Goal: Task Accomplishment & Management: Use online tool/utility

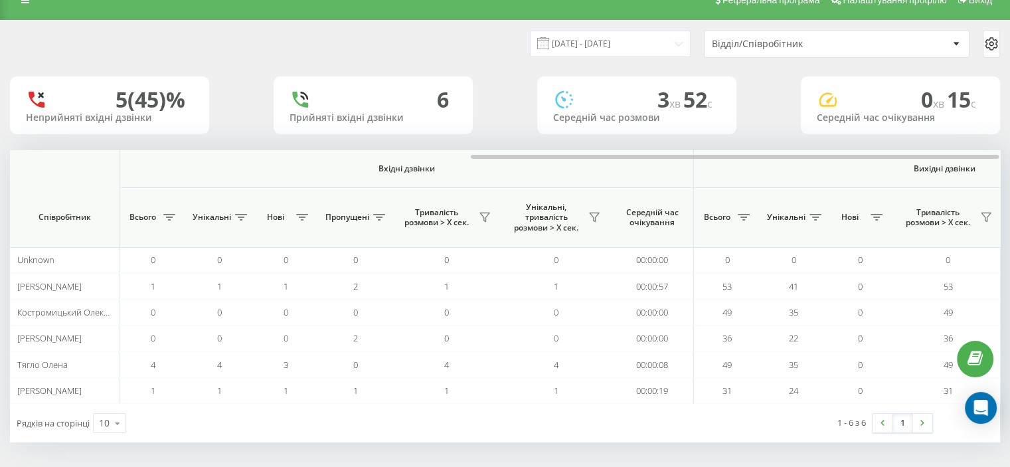
scroll to position [0, 863]
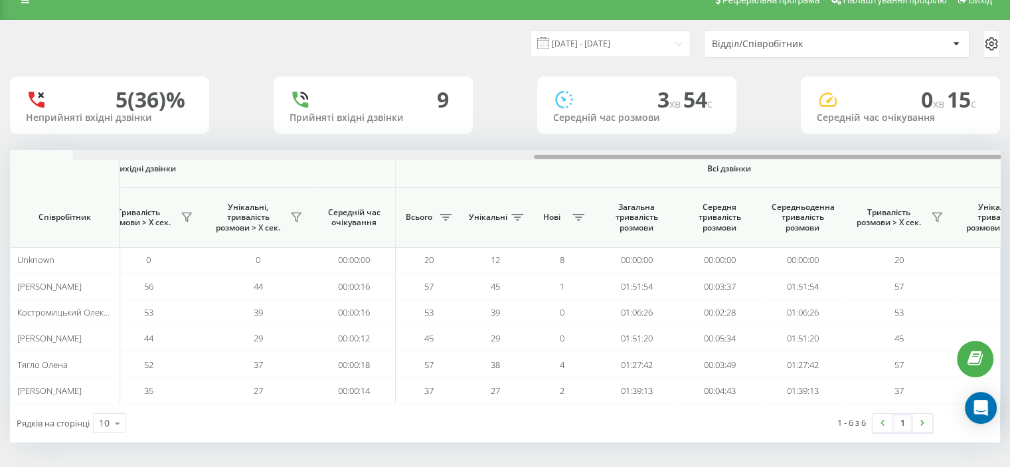
scroll to position [0, 863]
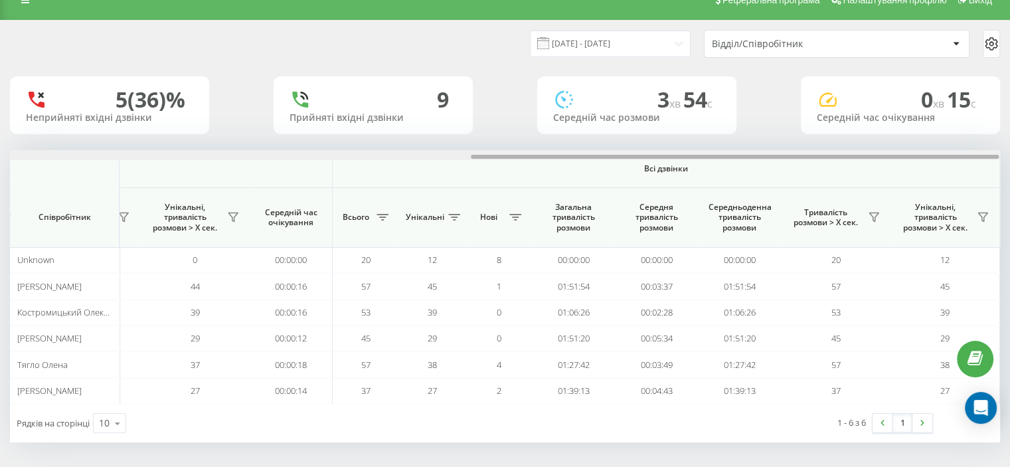
click at [818, 173] on div "Вхідні дзвінки Вихідні дзвінки Всі дзвінки Співробітник Всього Унікальні Нові П…" at bounding box center [505, 277] width 990 height 254
click at [977, 215] on button at bounding box center [983, 217] width 20 height 21
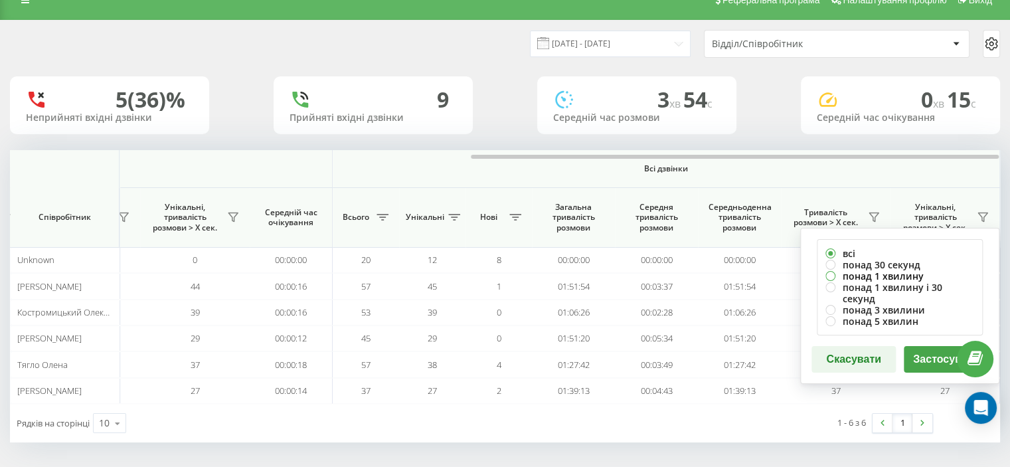
click at [853, 274] on label "понад 1 хвилину" at bounding box center [900, 275] width 149 height 11
radio input "true"
click at [917, 353] on button "Застосувати" at bounding box center [946, 359] width 84 height 27
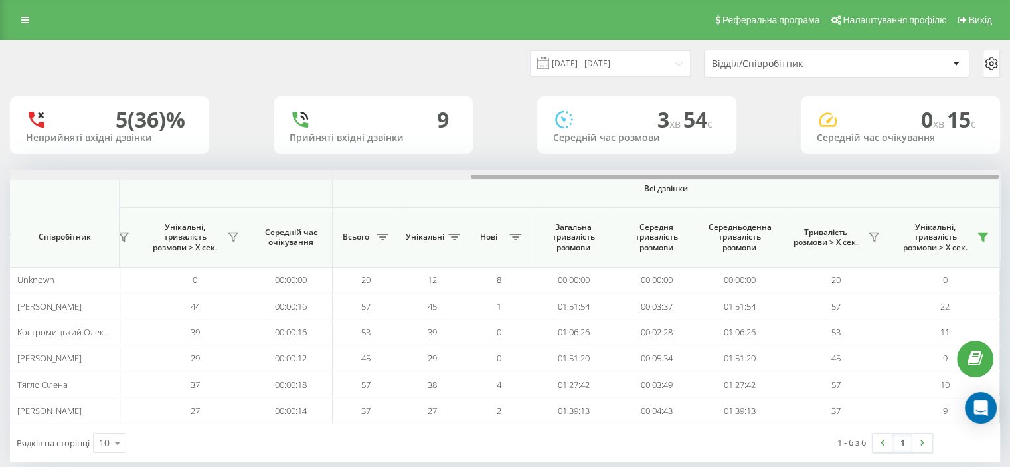
drag, startPoint x: 324, startPoint y: 178, endPoint x: 848, endPoint y: 146, distance: 524.4
click at [850, 164] on div "19.08.2025 - 19.08.2025 Відділ/Співробітник 5 (36)% Неприйняті вхідні дзвінки 9…" at bounding box center [505, 252] width 990 height 422
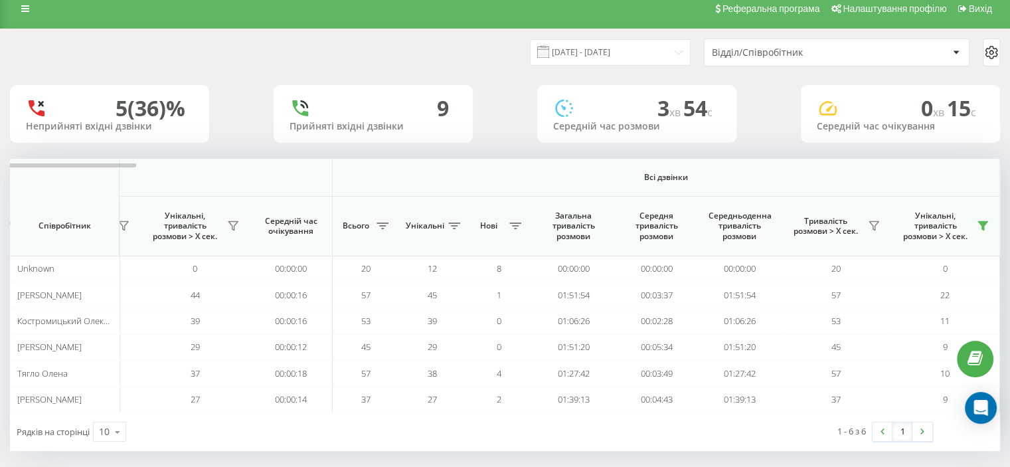
scroll to position [20, 0]
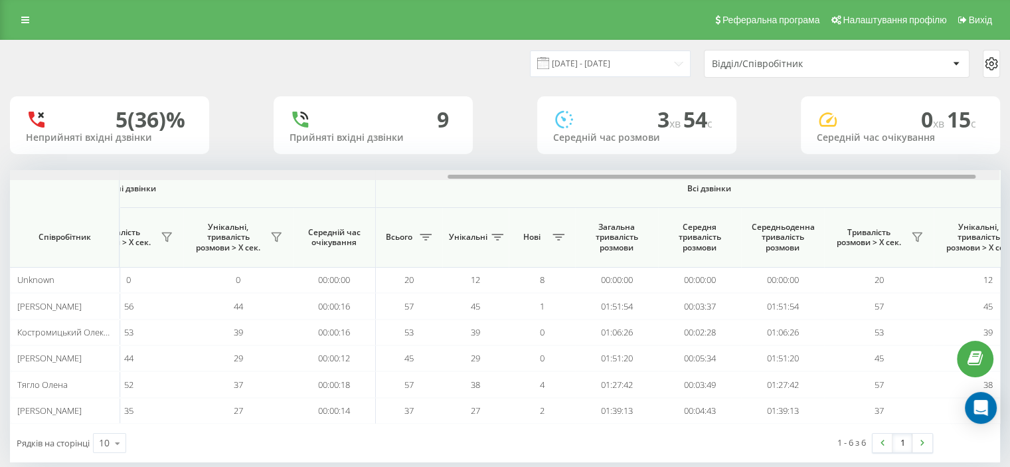
scroll to position [0, 863]
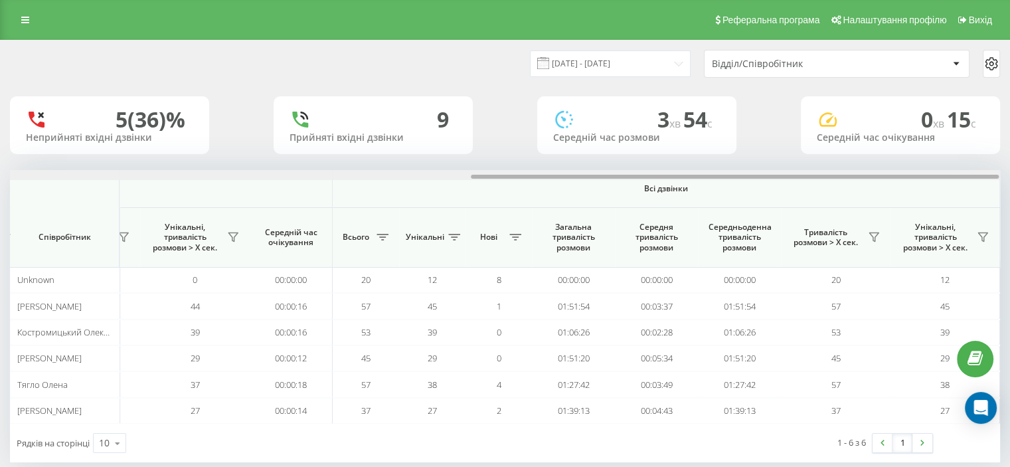
drag, startPoint x: 263, startPoint y: 169, endPoint x: 879, endPoint y: 120, distance: 618.4
click at [890, 135] on div "[DATE] - [DATE] Відділ/Співробітник 5 (36)% Неприйняті вхідні дзвінки 9 Прийнят…" at bounding box center [505, 252] width 990 height 422
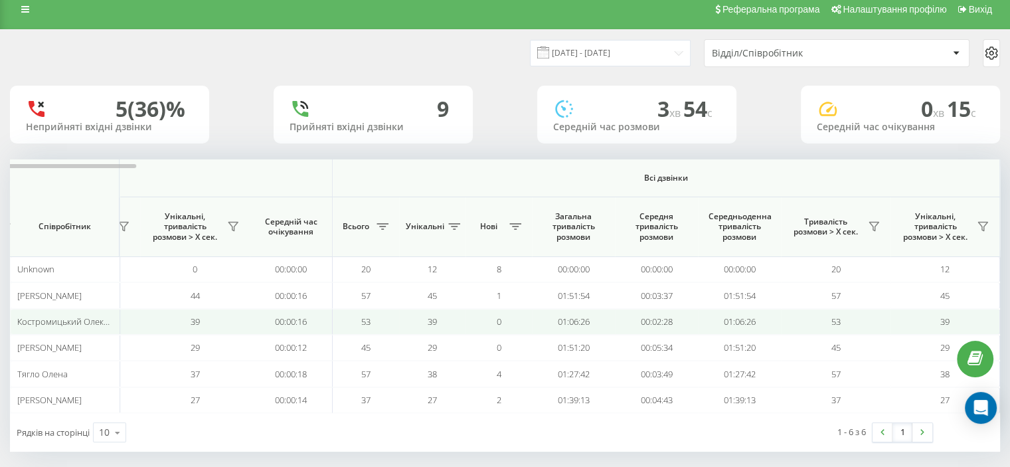
scroll to position [20, 0]
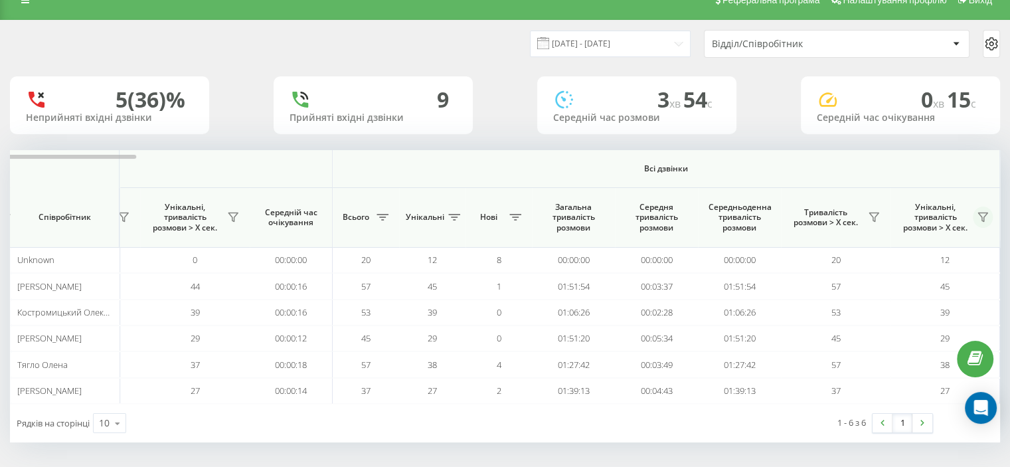
click at [981, 215] on icon at bounding box center [982, 217] width 9 height 9
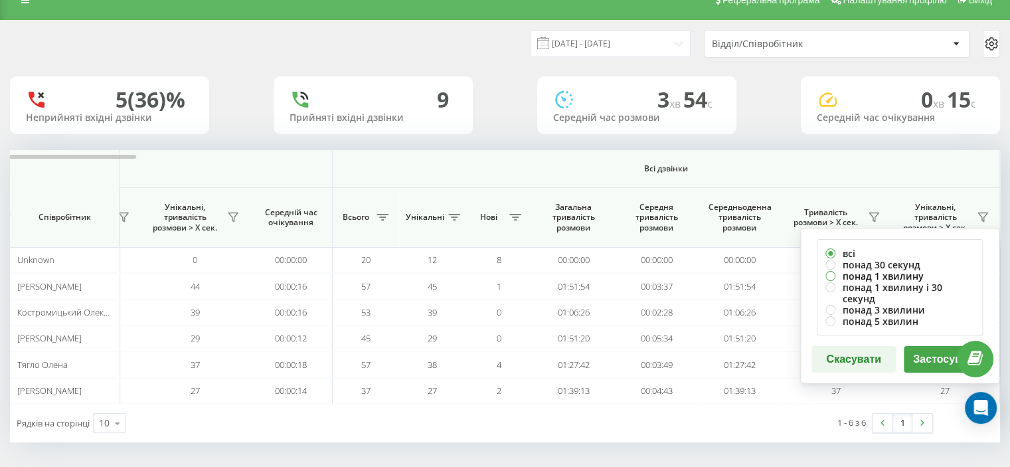
click at [850, 277] on label "понад 1 хвилину" at bounding box center [900, 275] width 149 height 11
radio input "true"
click at [913, 351] on button "Застосувати" at bounding box center [946, 359] width 84 height 27
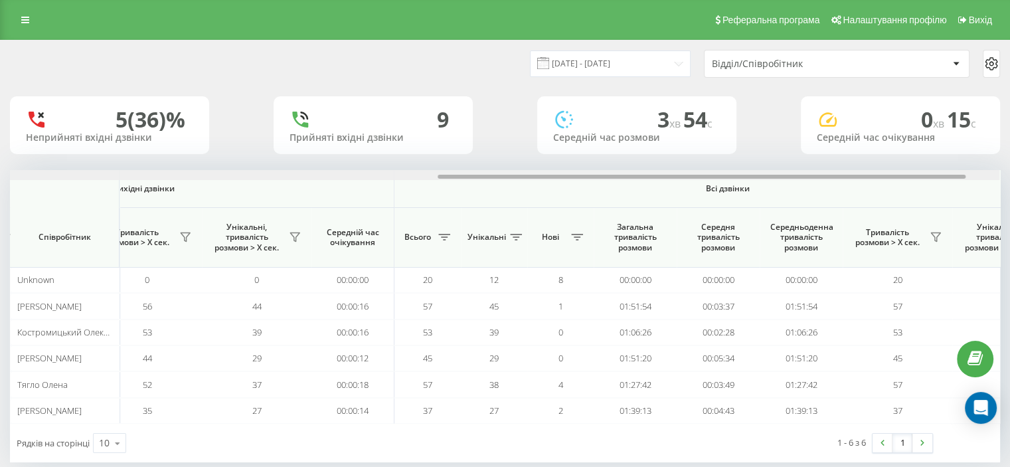
scroll to position [0, 863]
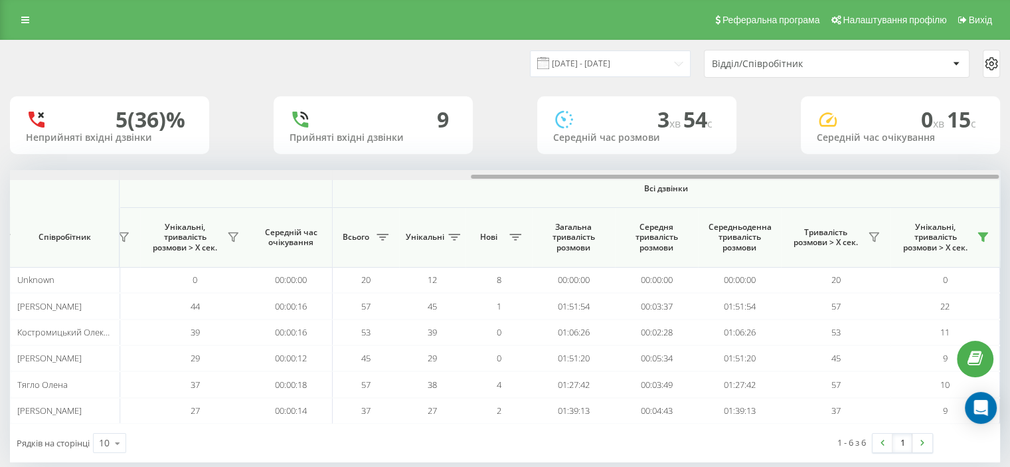
drag, startPoint x: 240, startPoint y: 177, endPoint x: 840, endPoint y: 187, distance: 599.9
click at [844, 188] on div "Вхідні дзвінки Вихідні дзвінки Всі дзвінки Співробітник Всього Унікальні Нові П…" at bounding box center [505, 297] width 990 height 254
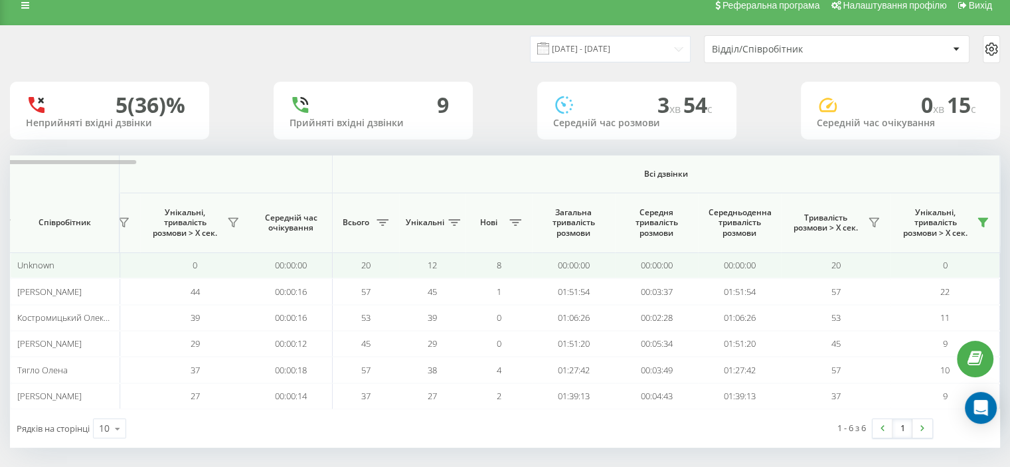
scroll to position [20, 0]
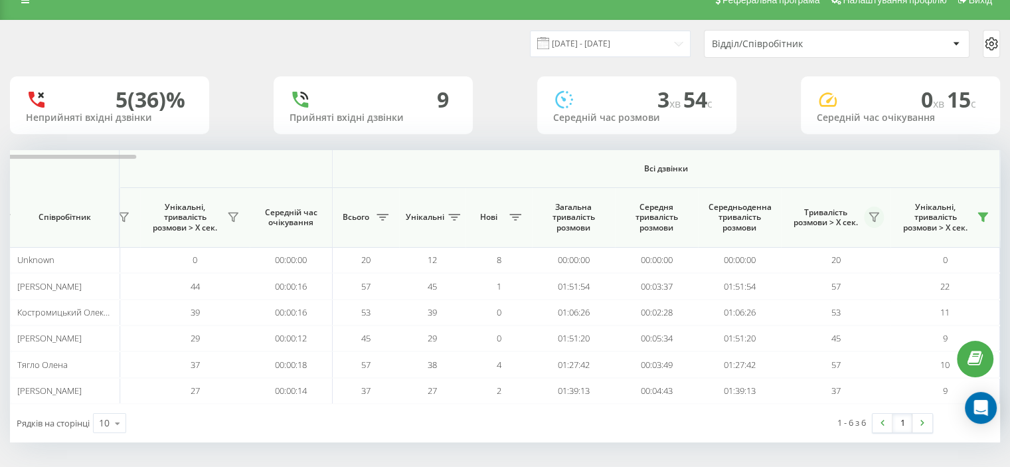
click at [872, 217] on icon at bounding box center [874, 217] width 11 height 11
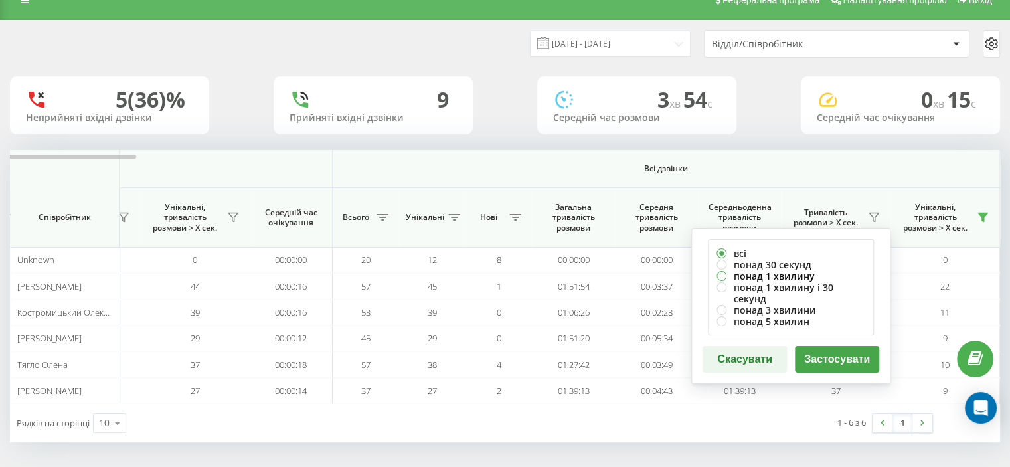
click at [775, 275] on label "понад 1 хвилину" at bounding box center [791, 275] width 149 height 11
radio input "true"
click at [828, 350] on button "Застосувати" at bounding box center [837, 359] width 84 height 27
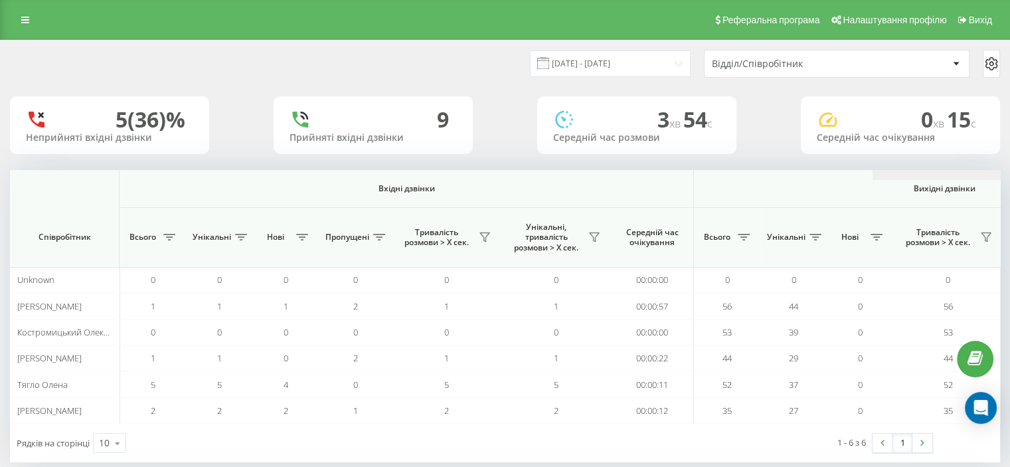
scroll to position [0, 863]
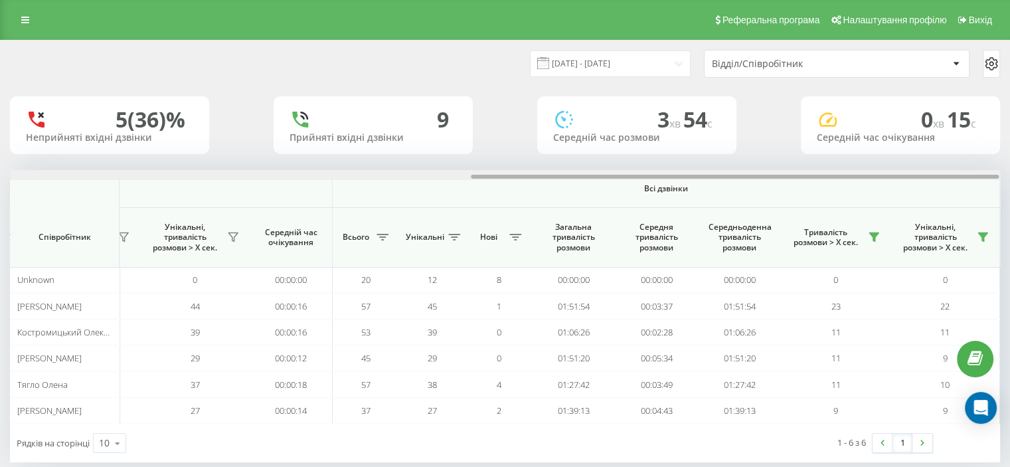
drag, startPoint x: 312, startPoint y: 173, endPoint x: 578, endPoint y: 174, distance: 266.4
click at [578, 174] on div at bounding box center [505, 175] width 990 height 10
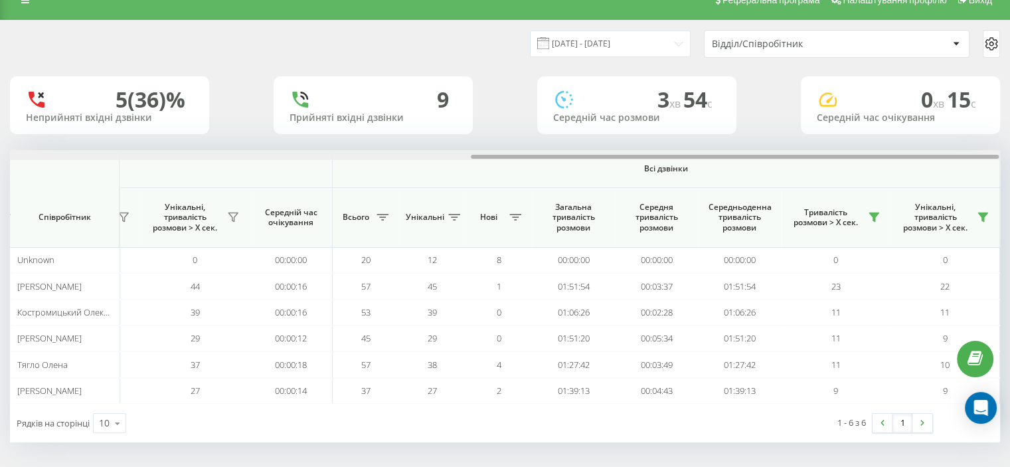
drag, startPoint x: 643, startPoint y: 155, endPoint x: 720, endPoint y: 151, distance: 77.2
click at [720, 151] on div at bounding box center [505, 155] width 990 height 10
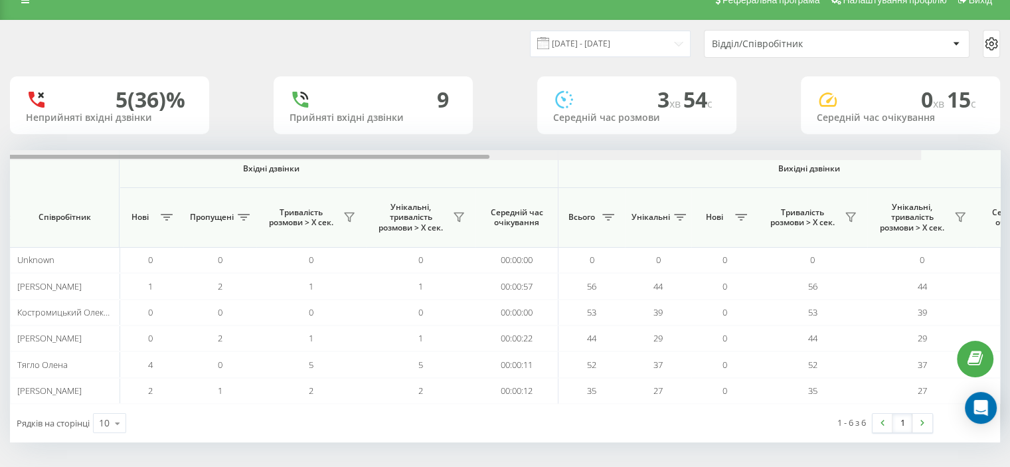
scroll to position [0, 0]
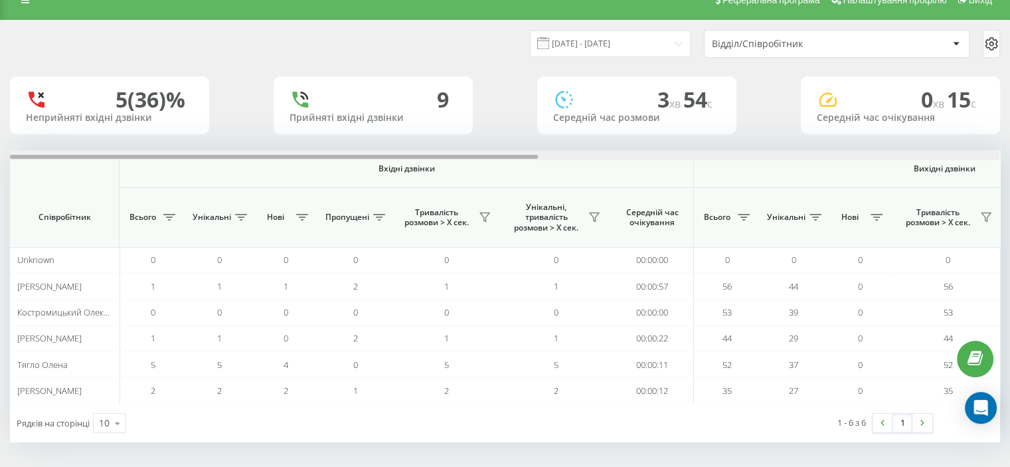
drag, startPoint x: 468, startPoint y: 154, endPoint x: 0, endPoint y: 211, distance: 471.1
click at [0, 211] on div "[DATE] - [DATE] Відділ/Співробітник 5 (36)% Неприйняті вхідні дзвінки 9 Прийнят…" at bounding box center [505, 244] width 1010 height 449
click at [591, 216] on icon at bounding box center [594, 217] width 11 height 11
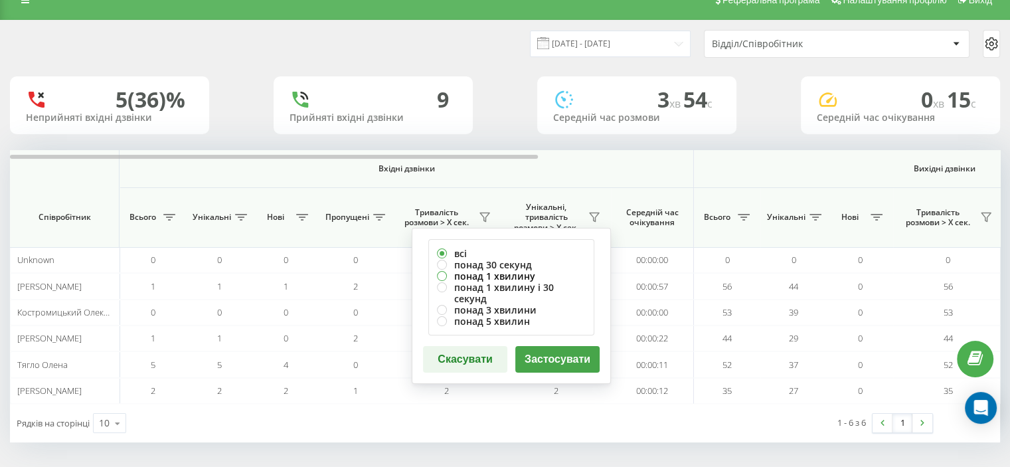
click at [476, 273] on label "понад 1 хвилину" at bounding box center [511, 275] width 149 height 11
radio input "true"
click at [545, 350] on button "Застосувати" at bounding box center [557, 359] width 84 height 27
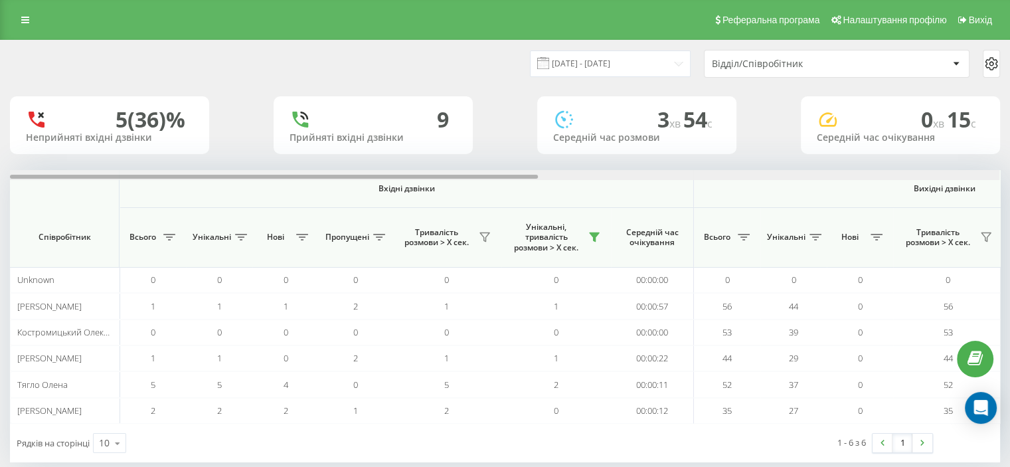
drag, startPoint x: 354, startPoint y: 175, endPoint x: 300, endPoint y: 173, distance: 53.8
click at [300, 173] on div at bounding box center [505, 175] width 990 height 10
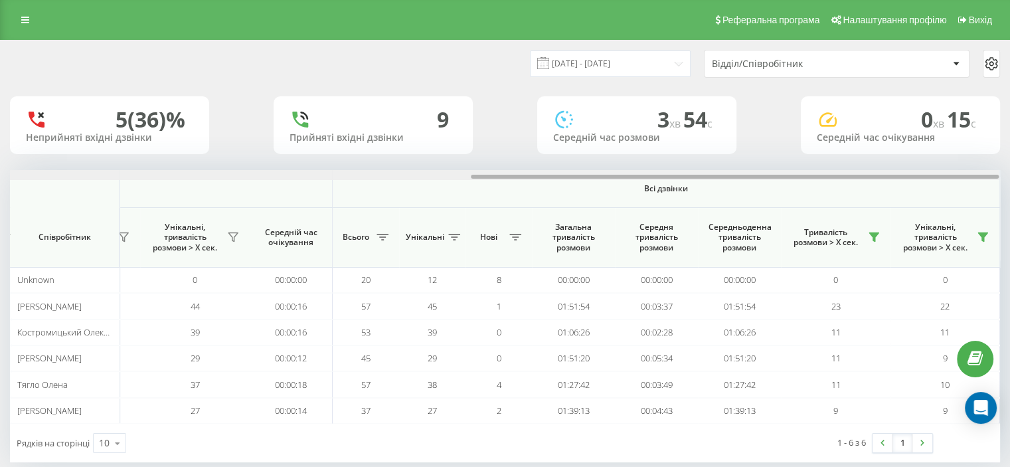
drag, startPoint x: 489, startPoint y: 174, endPoint x: 503, endPoint y: 175, distance: 14.0
click at [503, 175] on div at bounding box center [505, 175] width 990 height 10
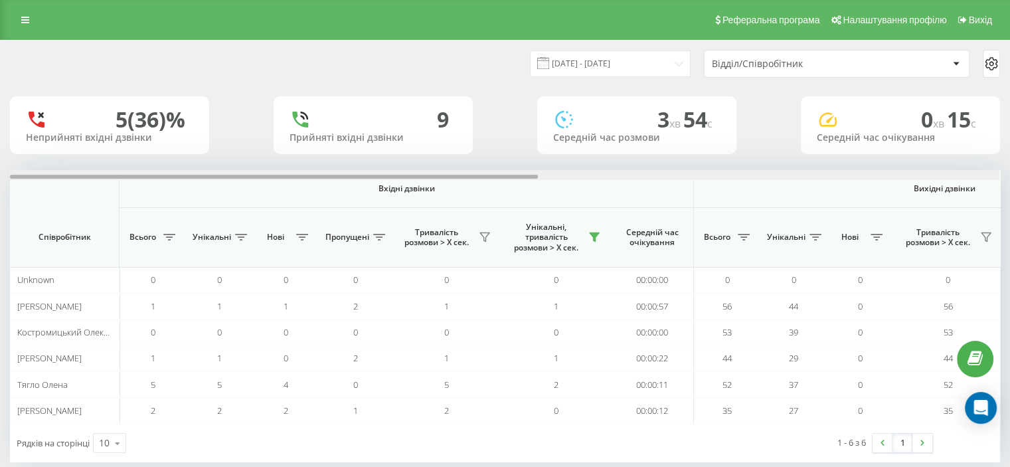
drag, startPoint x: 503, startPoint y: 175, endPoint x: 5, endPoint y: 195, distance: 498.6
click at [0, 193] on div "[DATE] - [DATE] Відділ/Співробітник 5 (36)% Неприйняті вхідні дзвінки 9 Прийнят…" at bounding box center [505, 264] width 1010 height 449
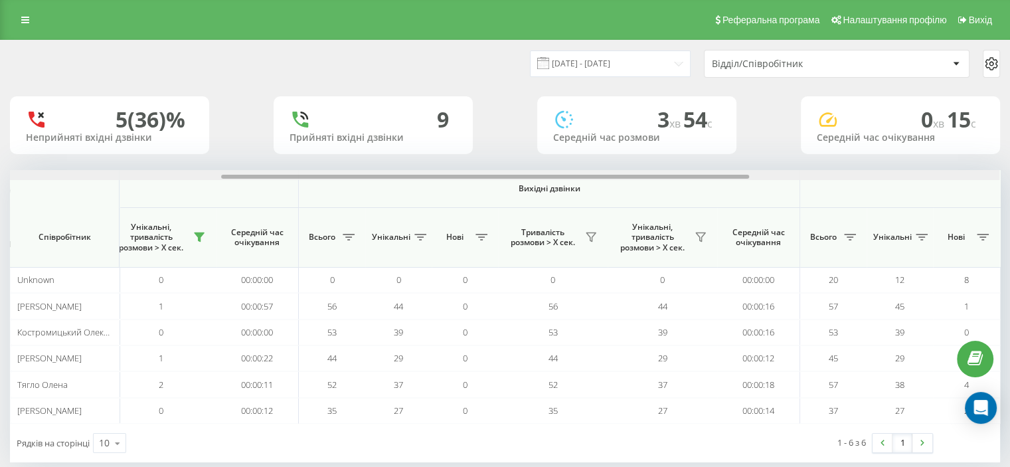
scroll to position [0, 440]
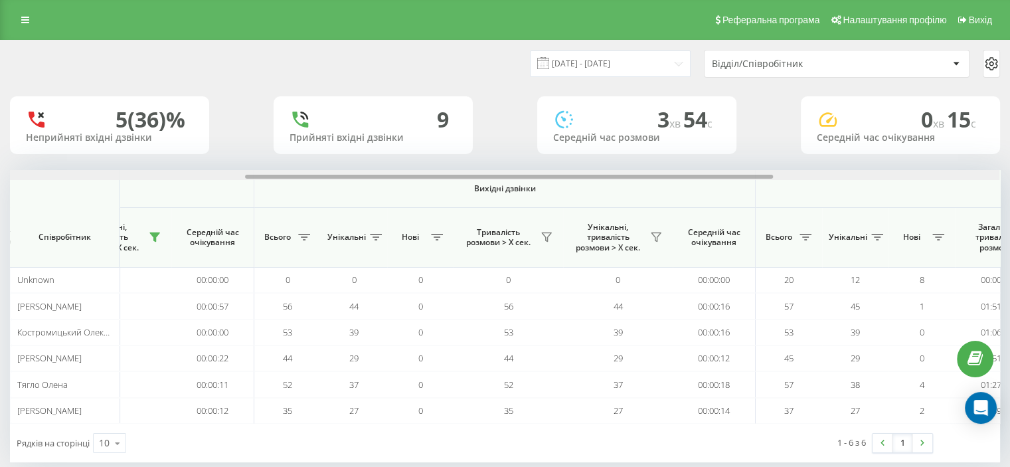
drag, startPoint x: 312, startPoint y: 175, endPoint x: 545, endPoint y: 167, distance: 232.6
click at [545, 167] on div "[DATE] - [DATE] Відділ/Співробітник 5 (36)% Неприйняті вхідні дзвінки 9 Прийнят…" at bounding box center [505, 252] width 990 height 422
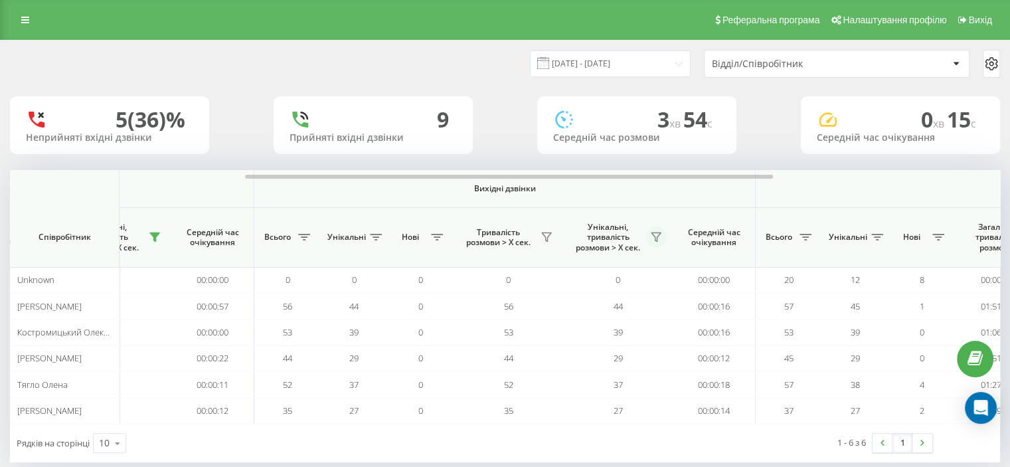
click at [656, 236] on icon at bounding box center [656, 237] width 11 height 11
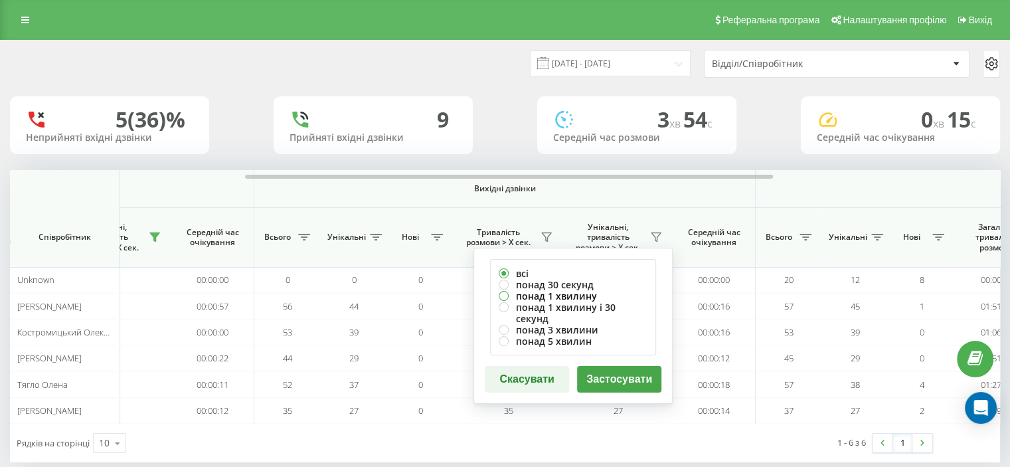
click at [531, 294] on label "понад 1 хвилину" at bounding box center [573, 295] width 149 height 11
radio input "true"
click at [616, 366] on button "Застосувати" at bounding box center [619, 379] width 84 height 27
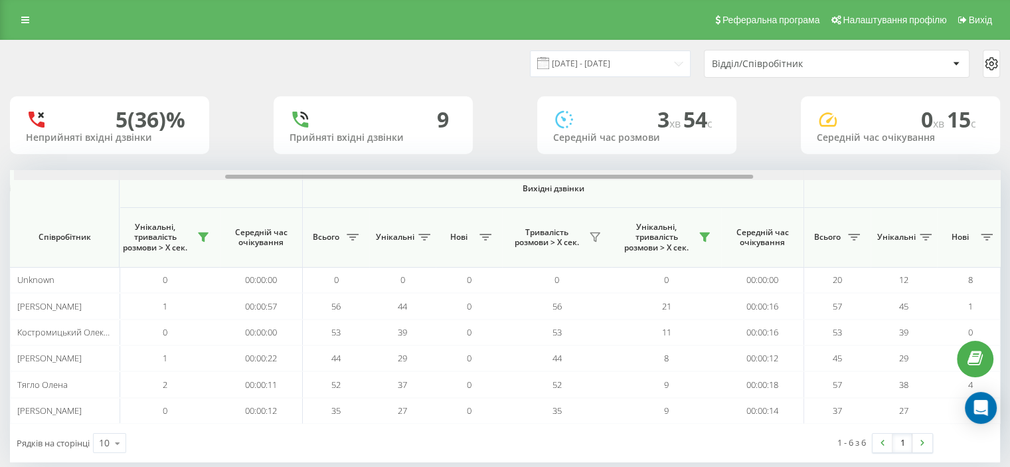
scroll to position [0, 407]
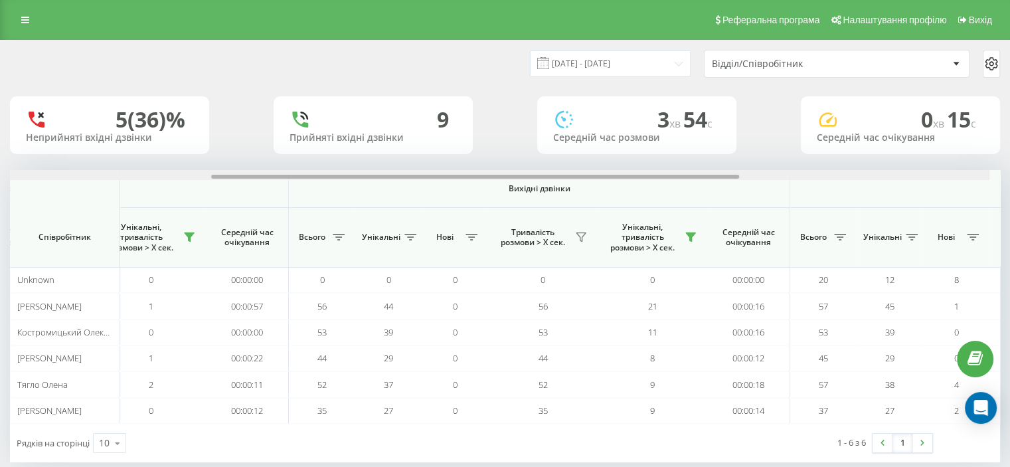
drag, startPoint x: 349, startPoint y: 175, endPoint x: 568, endPoint y: 164, distance: 218.8
click at [567, 164] on div "[DATE] - [DATE] Відділ/Співробітник 5 (36)% Неприйняті вхідні дзвінки 9 Прийнят…" at bounding box center [505, 252] width 990 height 422
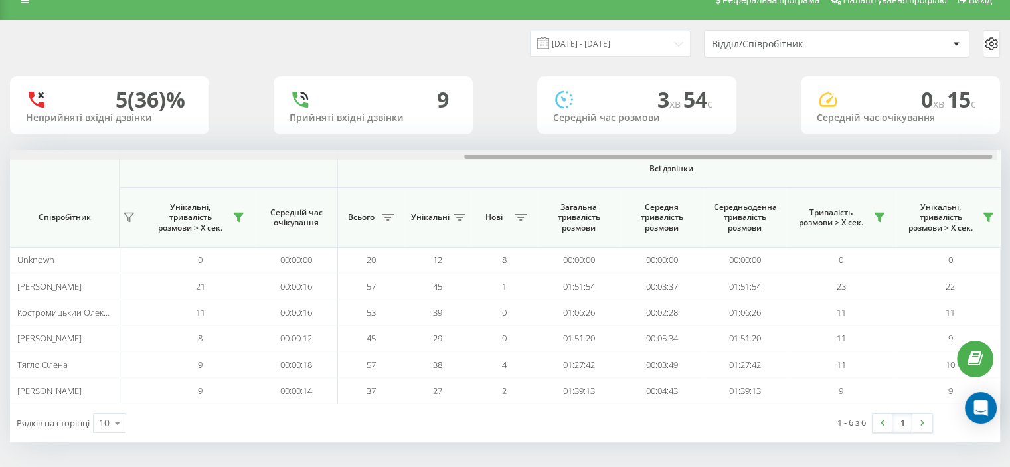
scroll to position [0, 863]
drag, startPoint x: 284, startPoint y: 157, endPoint x: 662, endPoint y: 106, distance: 381.4
click at [647, 108] on div "[DATE] - [DATE] Відділ/Співробітник 5 (36)% Неприйняті вхідні дзвінки 9 Прийнят…" at bounding box center [505, 232] width 990 height 422
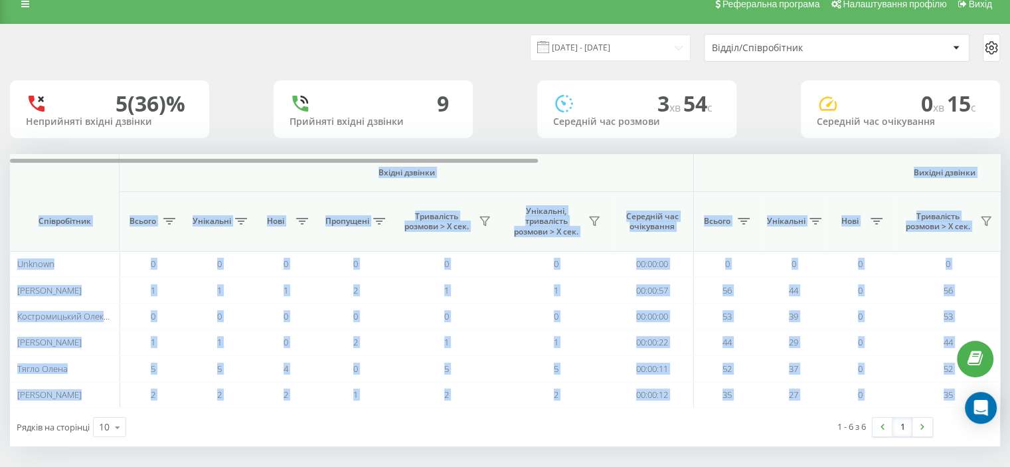
drag, startPoint x: 202, startPoint y: 157, endPoint x: 477, endPoint y: 169, distance: 275.2
click at [518, 160] on div "Вхідні дзвінки Вихідні дзвінки Всі дзвінки Співробітник Всього Унікальні Нові П…" at bounding box center [505, 281] width 990 height 254
click at [478, 167] on span "Вхідні дзвінки" at bounding box center [406, 172] width 505 height 11
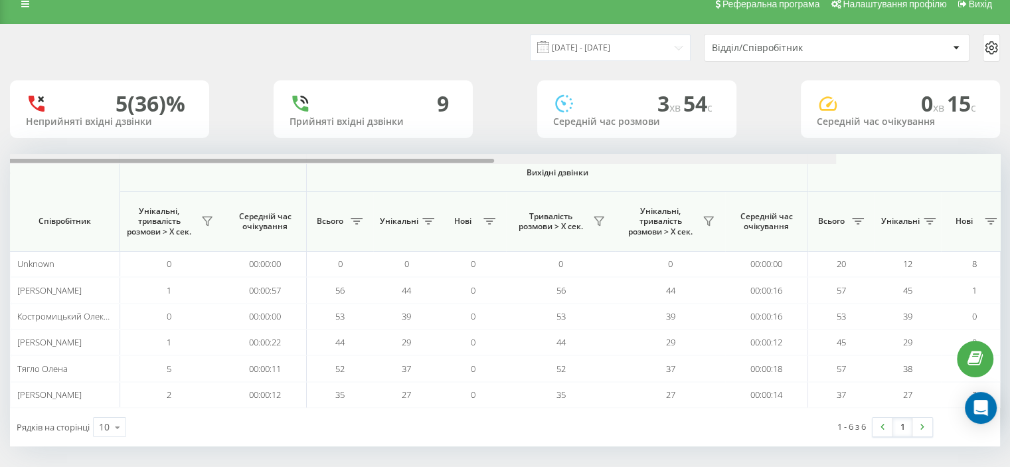
scroll to position [0, 863]
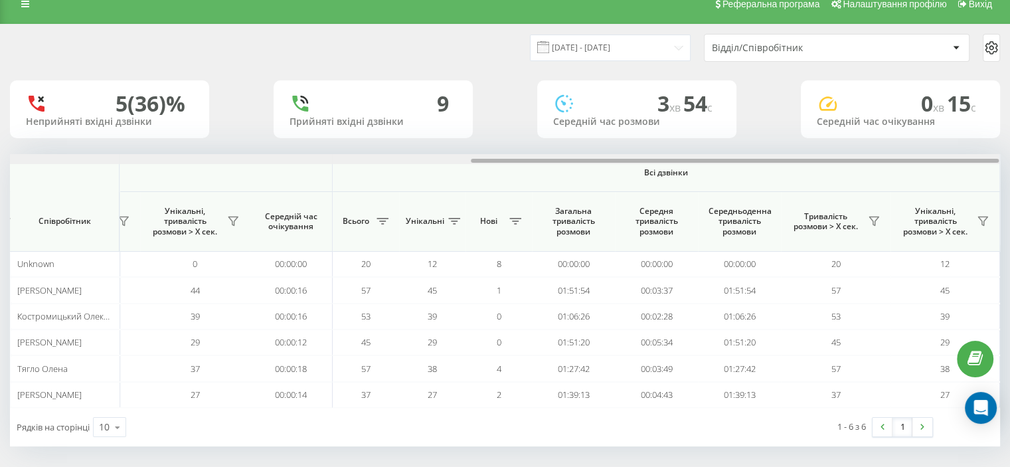
drag, startPoint x: 448, startPoint y: 159, endPoint x: 1020, endPoint y: 87, distance: 576.4
click at [1010, 87] on html "go.keycrm.app Проекти go.keycrm.app Дашборд Центр звернень Аналiтика Ваші звіти…" at bounding box center [505, 217] width 1010 height 467
click at [867, 223] on button at bounding box center [874, 221] width 20 height 21
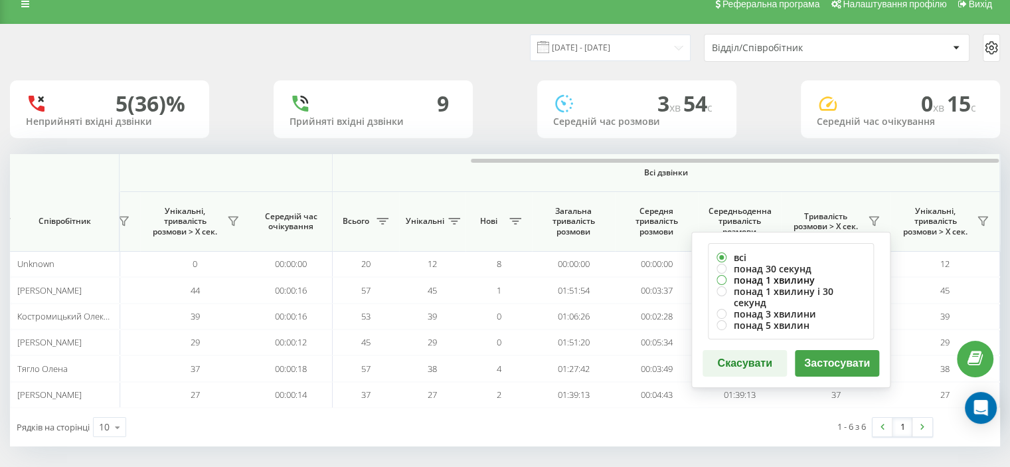
click at [761, 277] on label "понад 1 хвилину" at bounding box center [791, 279] width 149 height 11
radio input "true"
click at [829, 355] on button "Застосувати" at bounding box center [837, 363] width 84 height 27
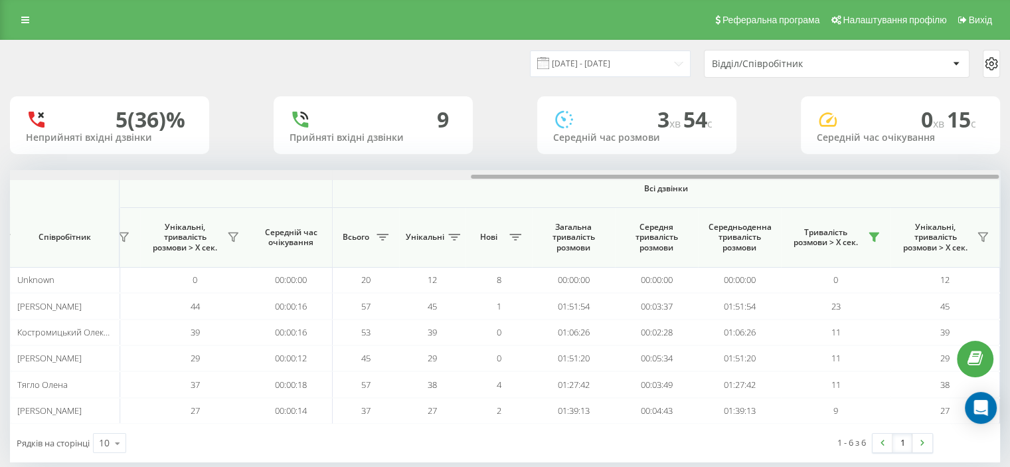
drag, startPoint x: 358, startPoint y: 178, endPoint x: 946, endPoint y: 135, distance: 589.4
click at [945, 137] on div "[DATE] - [DATE] Відділ/Співробітник 5 (36)% Неприйняті вхідні дзвінки 9 Прийнят…" at bounding box center [505, 252] width 990 height 422
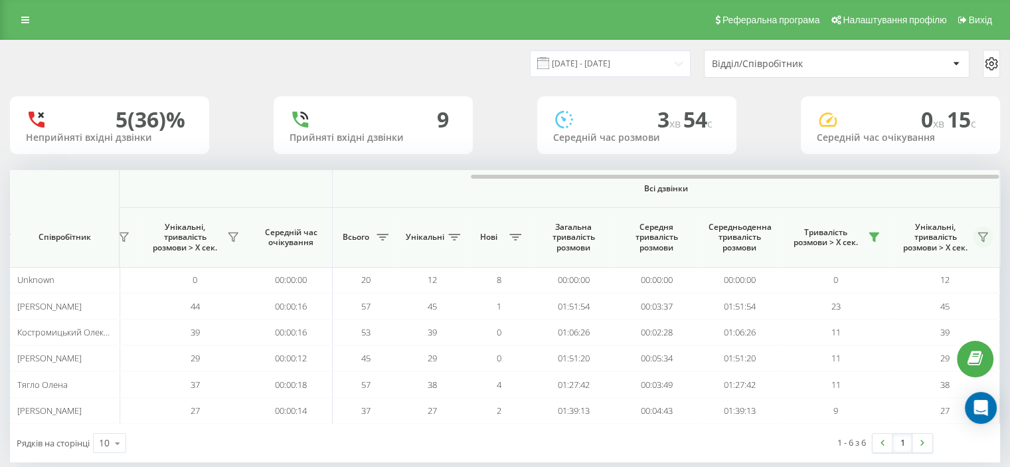
click at [985, 238] on icon at bounding box center [983, 237] width 11 height 11
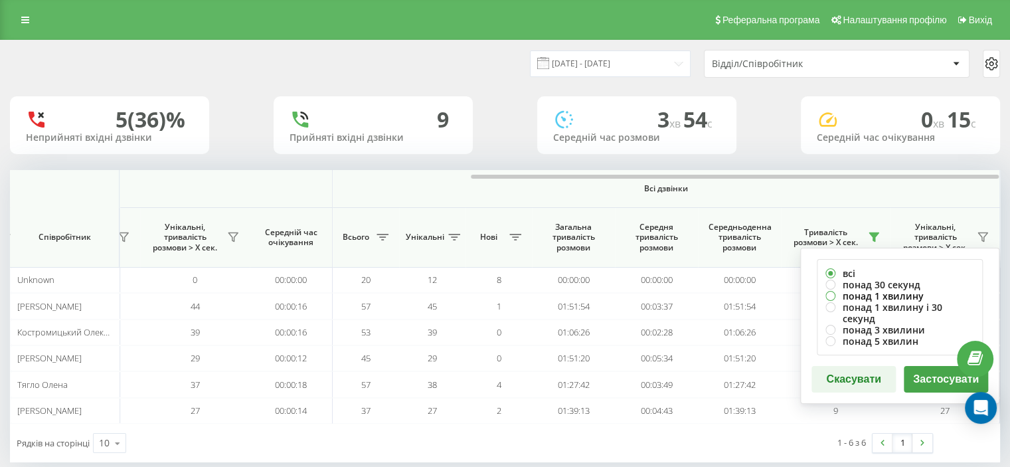
drag, startPoint x: 842, startPoint y: 298, endPoint x: 870, endPoint y: 310, distance: 31.2
click at [842, 298] on label "понад 1 хвилину" at bounding box center [900, 295] width 149 height 11
radio input "true"
click at [919, 373] on button "Застосувати" at bounding box center [946, 379] width 84 height 27
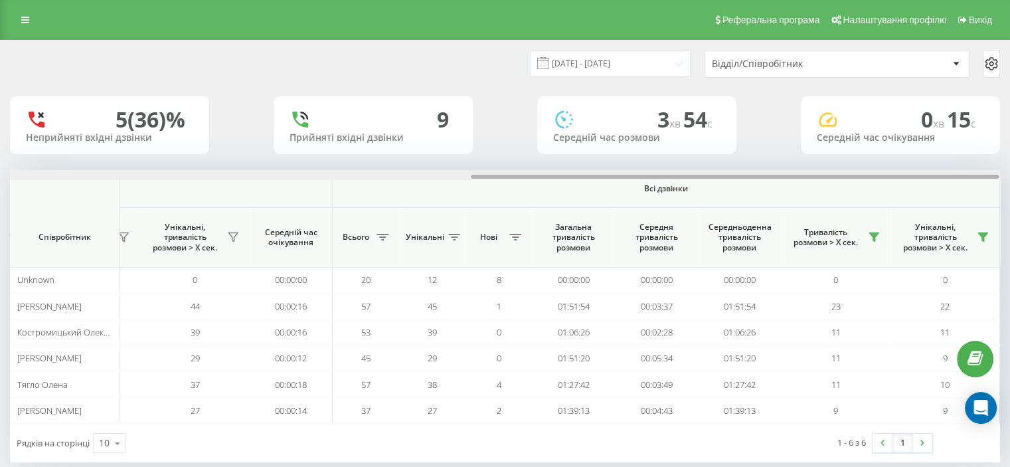
drag, startPoint x: 285, startPoint y: 177, endPoint x: 781, endPoint y: 159, distance: 496.5
click at [781, 159] on div "[DATE] - [DATE] Відділ/Співробітник 5 (36)% Неприйняті вхідні дзвінки 9 Прийнят…" at bounding box center [505, 252] width 990 height 422
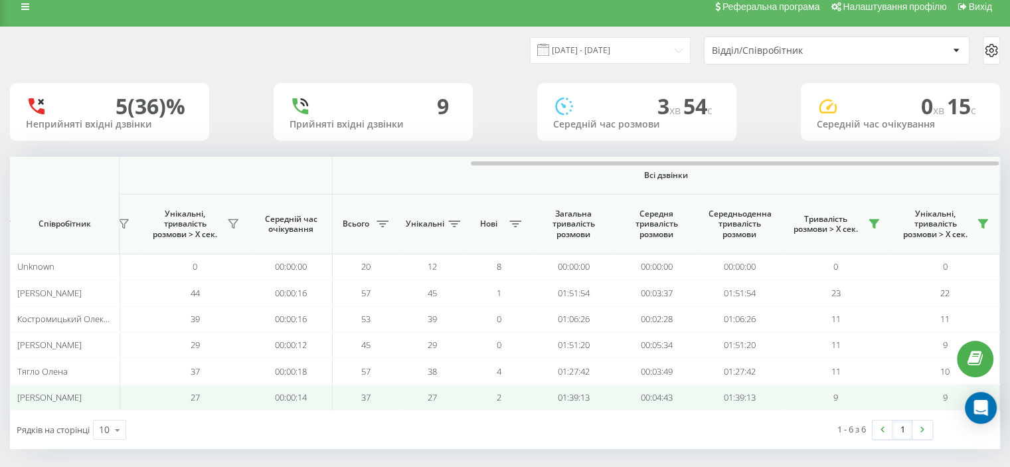
scroll to position [20, 0]
